Goal: Information Seeking & Learning: Learn about a topic

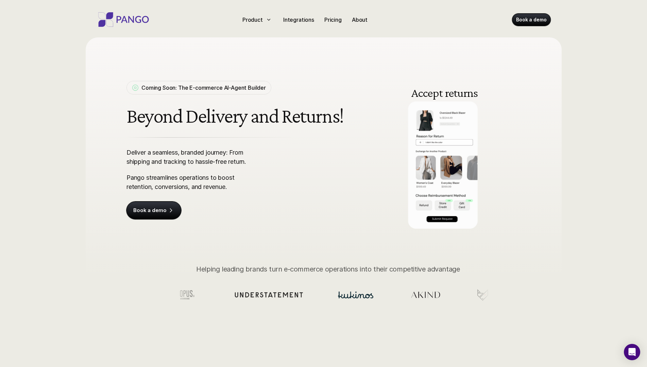
click at [298, 19] on p "Integrations" at bounding box center [298, 20] width 31 height 8
click at [333, 19] on p "Pricing" at bounding box center [332, 20] width 17 height 8
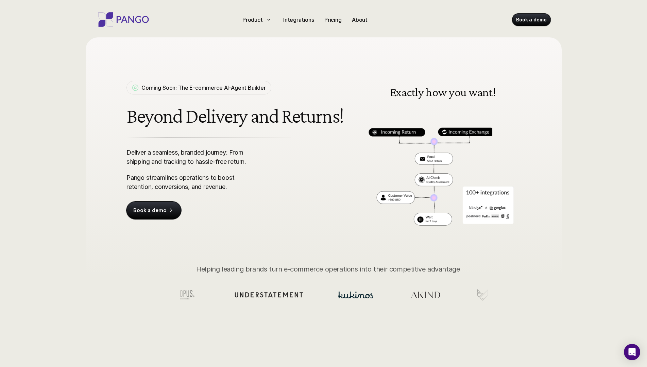
click at [359, 19] on p "About" at bounding box center [360, 20] width 16 height 8
